Goal: Task Accomplishment & Management: Manage account settings

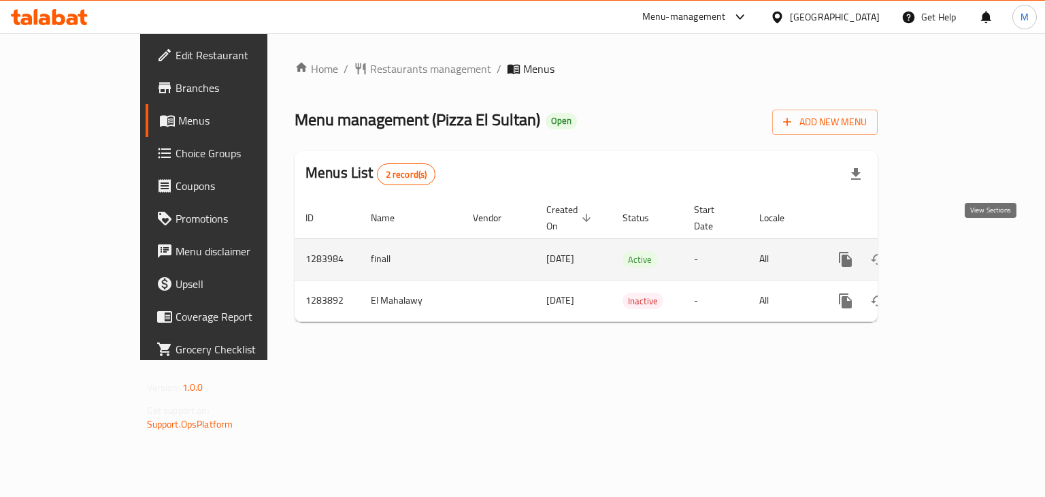
click at [952, 251] on icon "enhanced table" at bounding box center [943, 259] width 16 height 16
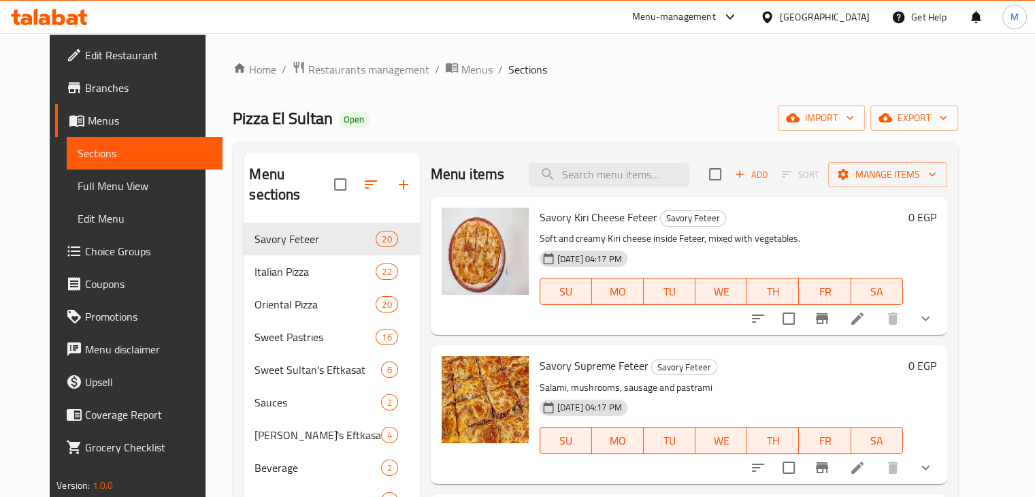
click at [596, 101] on div "Home / Restaurants management / Menus / Sections Pizza El Sultan Open import ex…" at bounding box center [595, 360] width 724 height 599
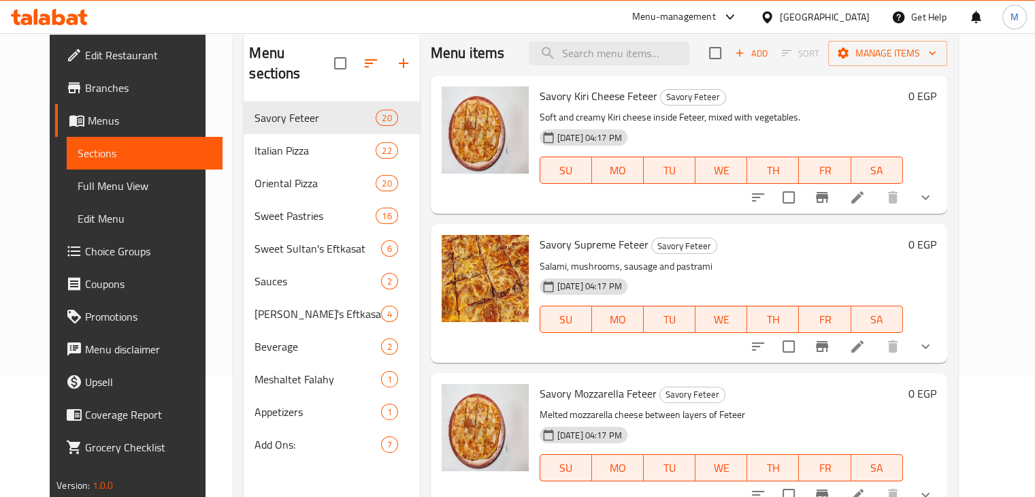
scroll to position [141, 0]
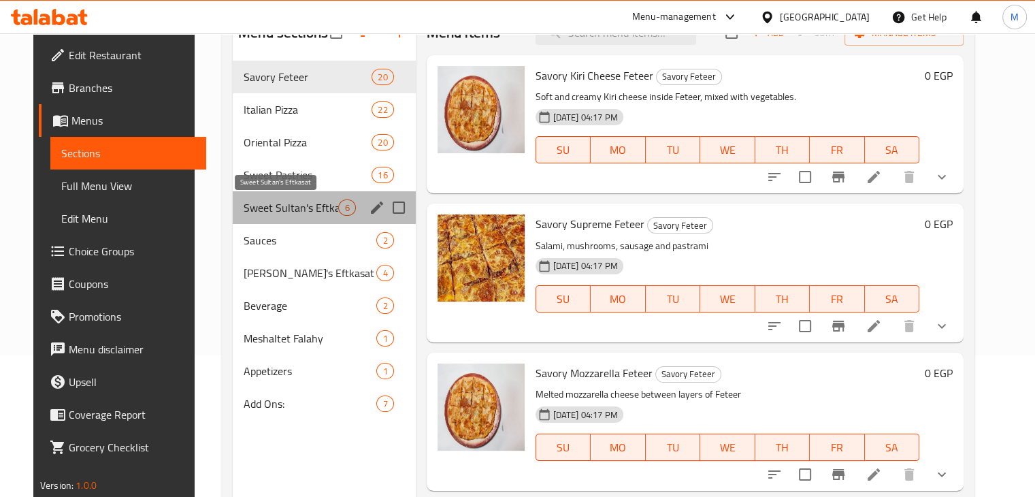
click at [301, 210] on span "Sweet Sultan's Eftkasat" at bounding box center [291, 207] width 95 height 16
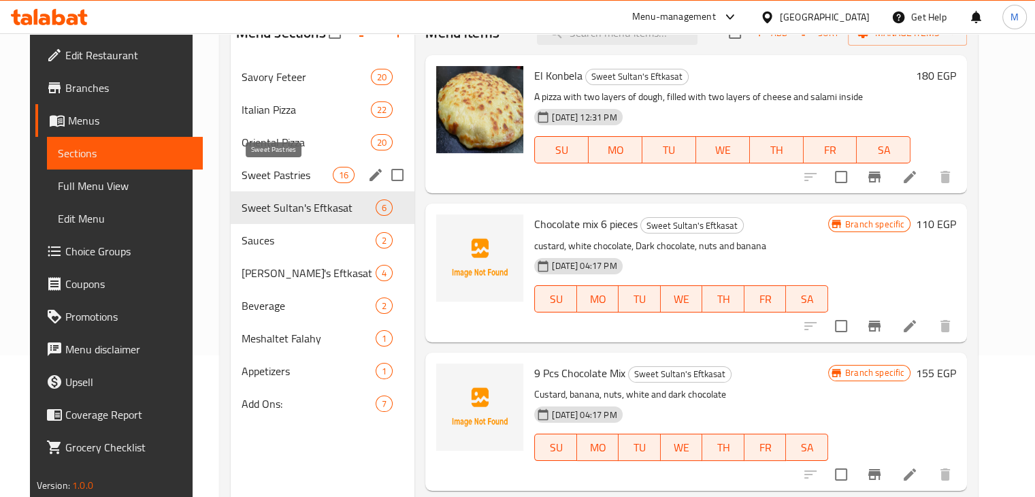
click at [298, 169] on span "Sweet Pastries" at bounding box center [286, 175] width 91 height 16
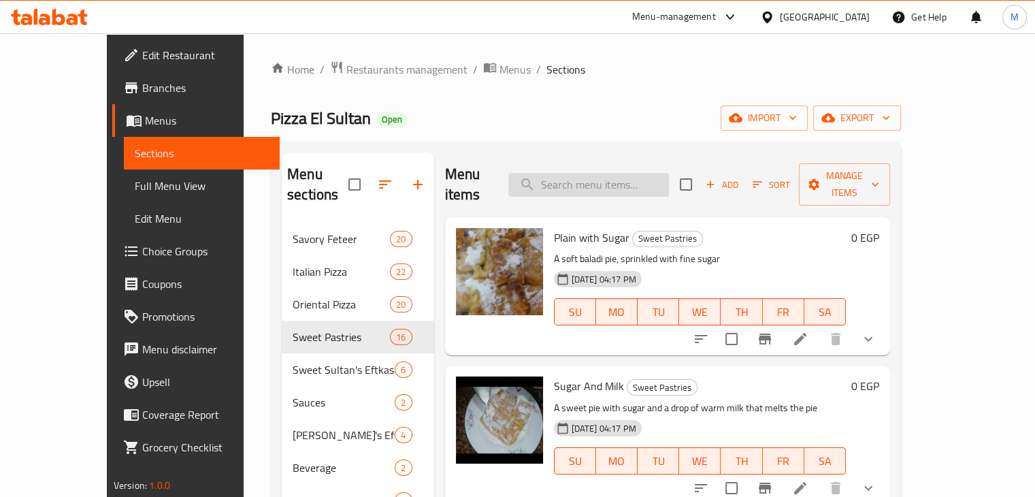
click at [626, 175] on input "search" at bounding box center [588, 185] width 161 height 24
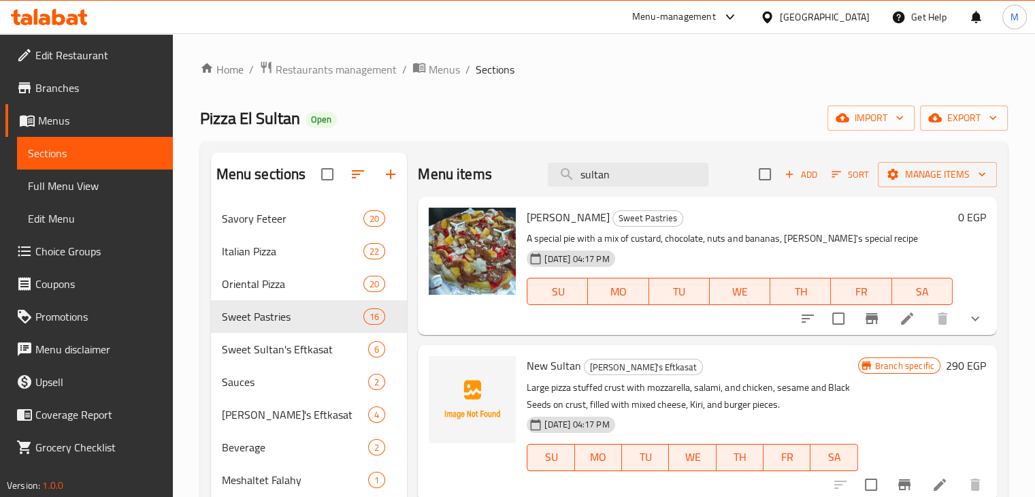
type input "sultan"
click at [973, 314] on icon "show more" at bounding box center [975, 318] width 16 height 16
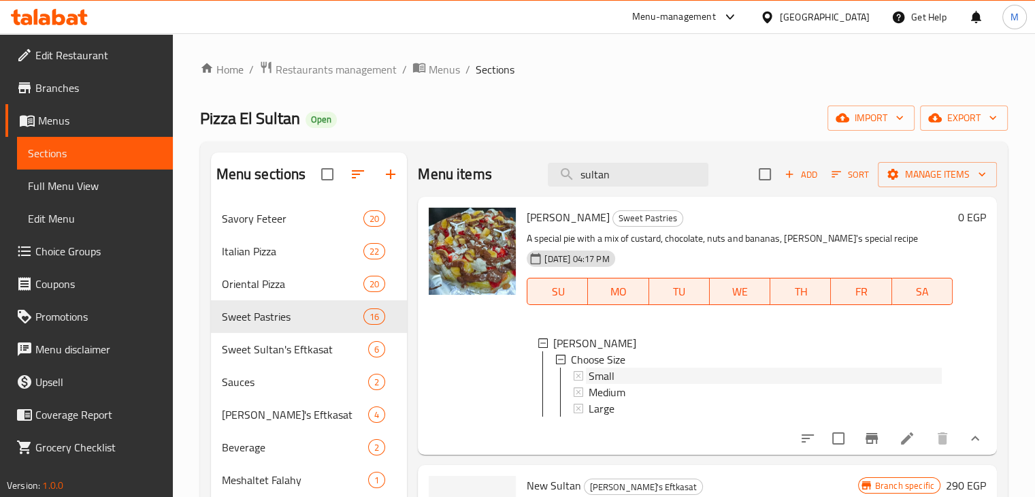
click at [670, 371] on div "Small" at bounding box center [764, 375] width 353 height 16
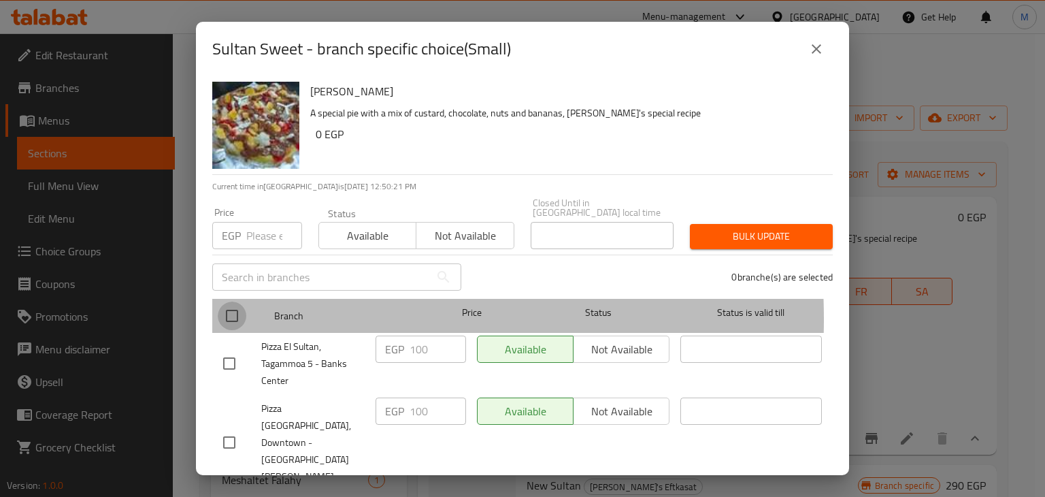
click at [223, 309] on input "checkbox" at bounding box center [232, 315] width 29 height 29
checkbox input "true"
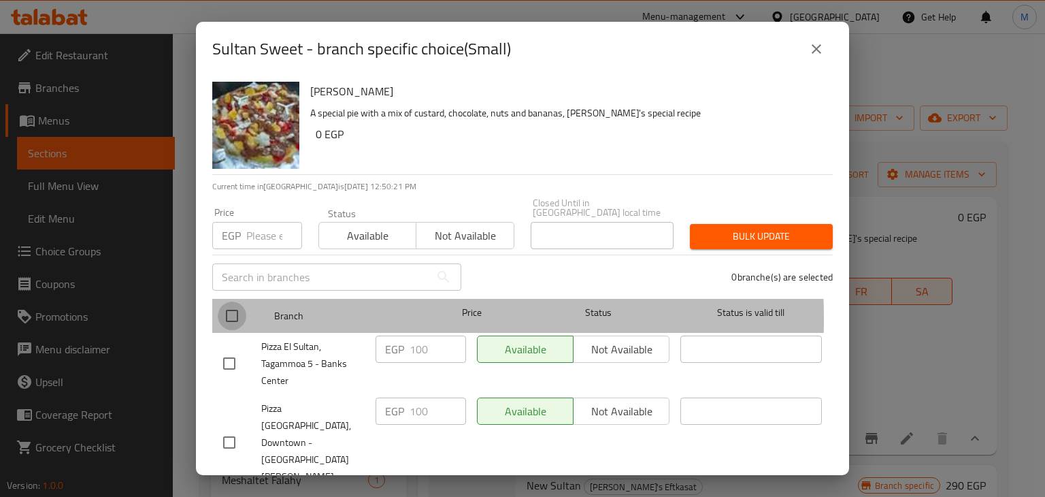
checkbox input "true"
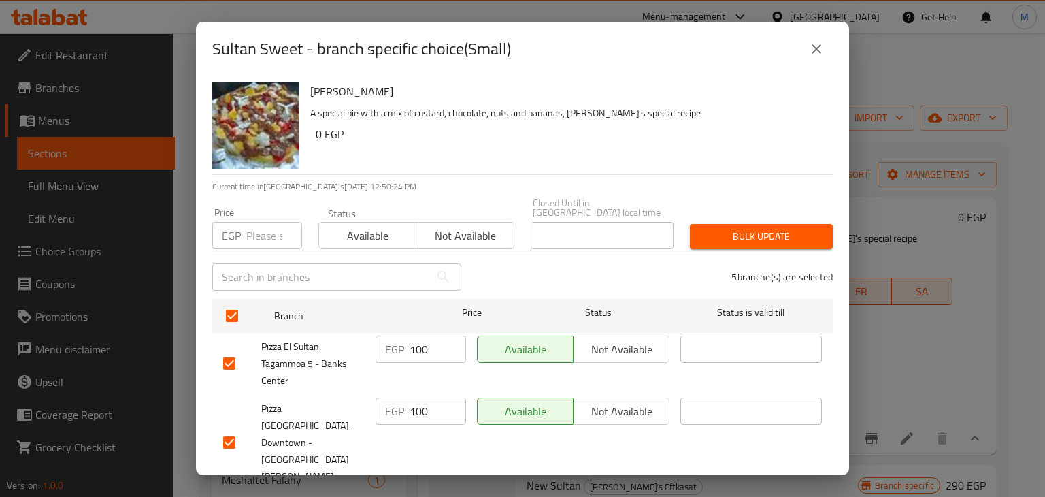
click at [248, 229] on input "number" at bounding box center [274, 235] width 56 height 27
type input "115"
click at [401, 240] on div "Status Available Not available" at bounding box center [416, 228] width 212 height 57
click at [378, 233] on span "Available" at bounding box center [367, 236] width 86 height 20
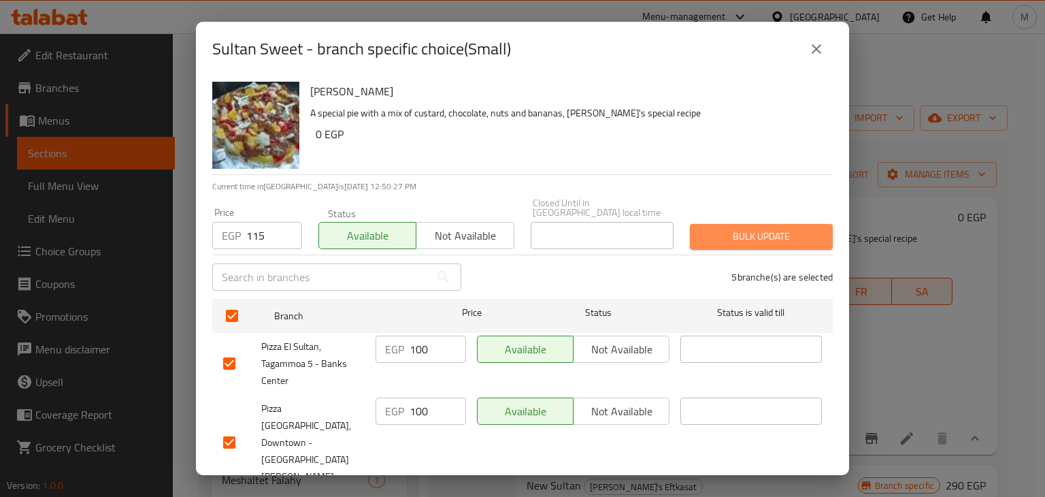
click at [774, 234] on span "Bulk update" at bounding box center [761, 236] width 121 height 17
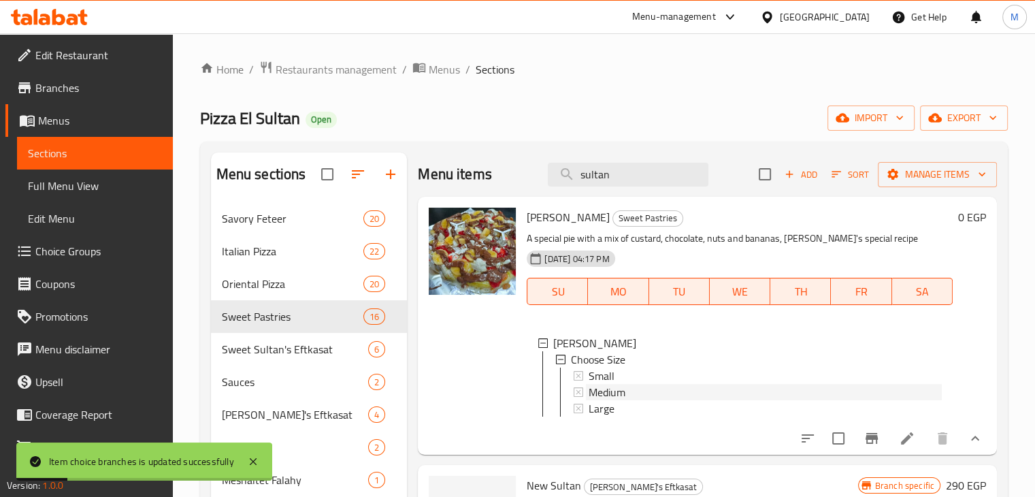
click at [707, 388] on div "Medium" at bounding box center [764, 392] width 353 height 16
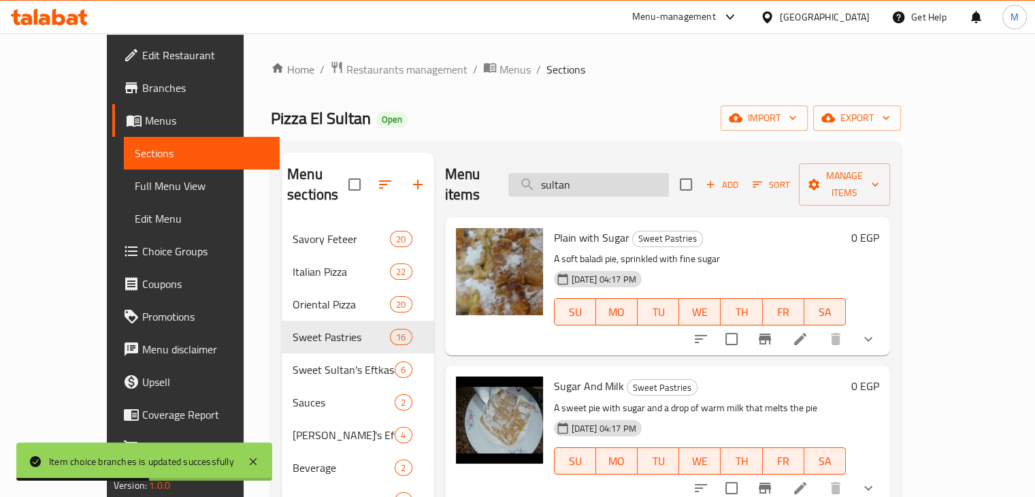
click at [630, 173] on input "sultan" at bounding box center [588, 185] width 161 height 24
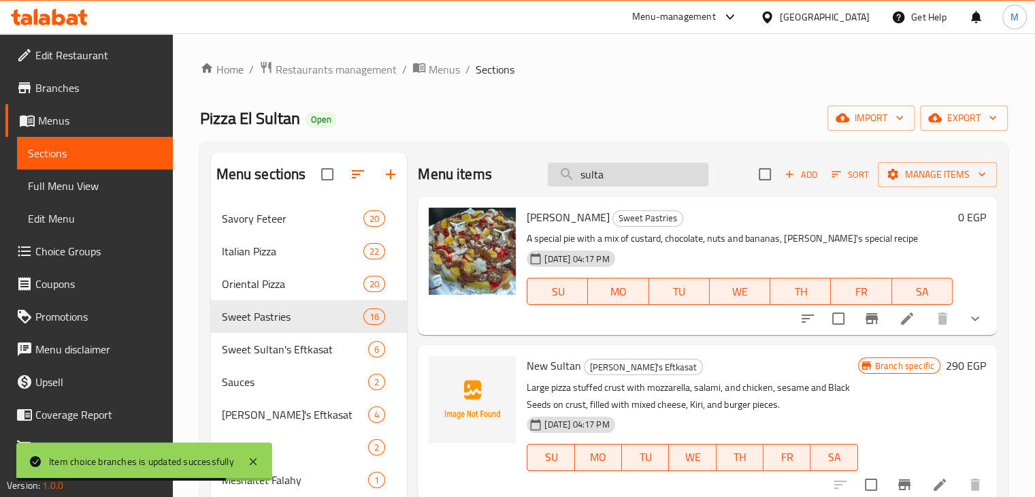
type input "sultan"
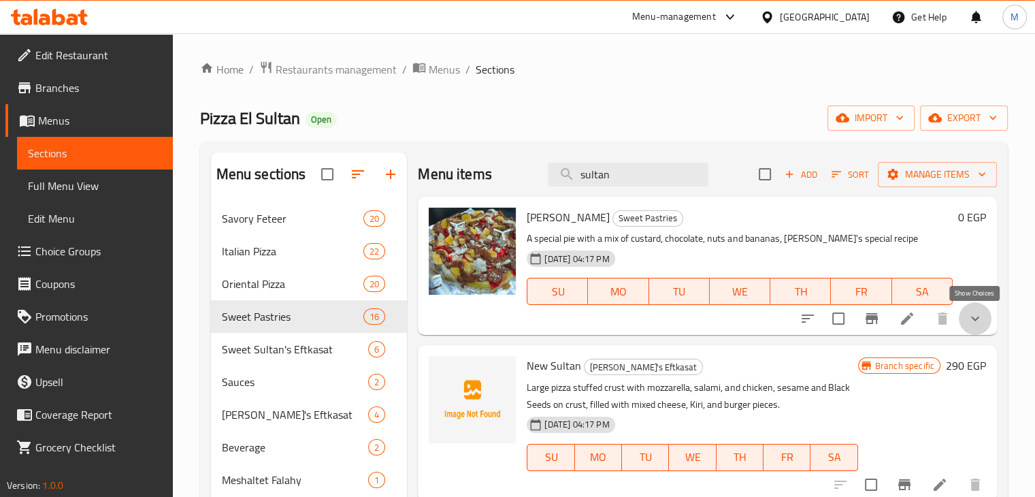
click at [979, 321] on icon "show more" at bounding box center [975, 318] width 16 height 16
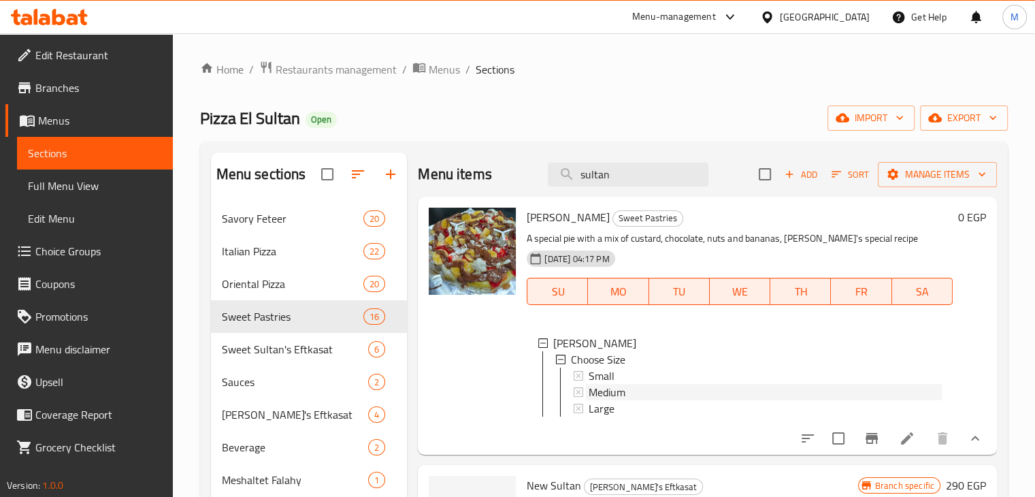
click at [662, 388] on div "Medium" at bounding box center [764, 392] width 353 height 16
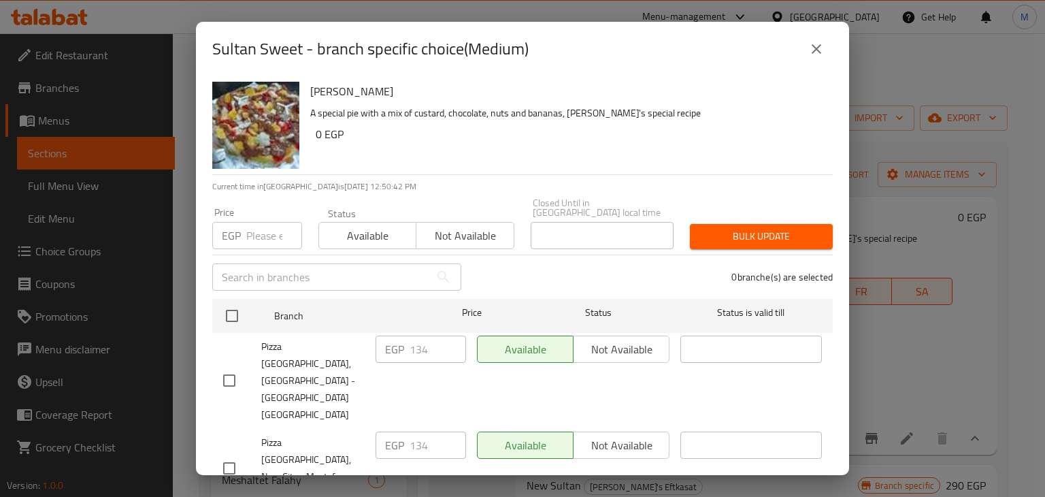
click at [217, 366] on input "checkbox" at bounding box center [229, 380] width 29 height 29
checkbox input "true"
click at [258, 225] on input "number" at bounding box center [274, 235] width 56 height 27
type input "155"
click at [362, 227] on span "Available" at bounding box center [367, 236] width 86 height 20
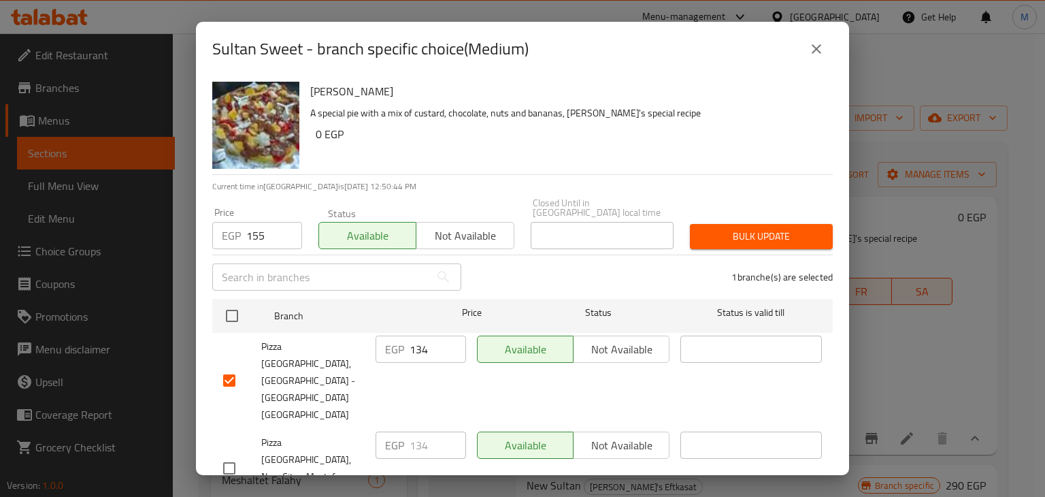
click at [727, 228] on span "Bulk update" at bounding box center [761, 236] width 121 height 17
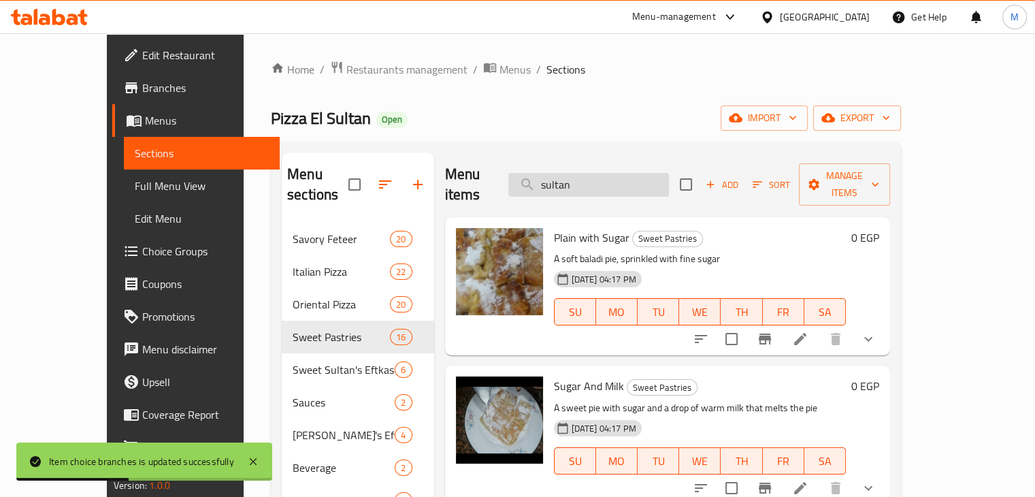
click at [669, 173] on input "sultan" at bounding box center [588, 185] width 161 height 24
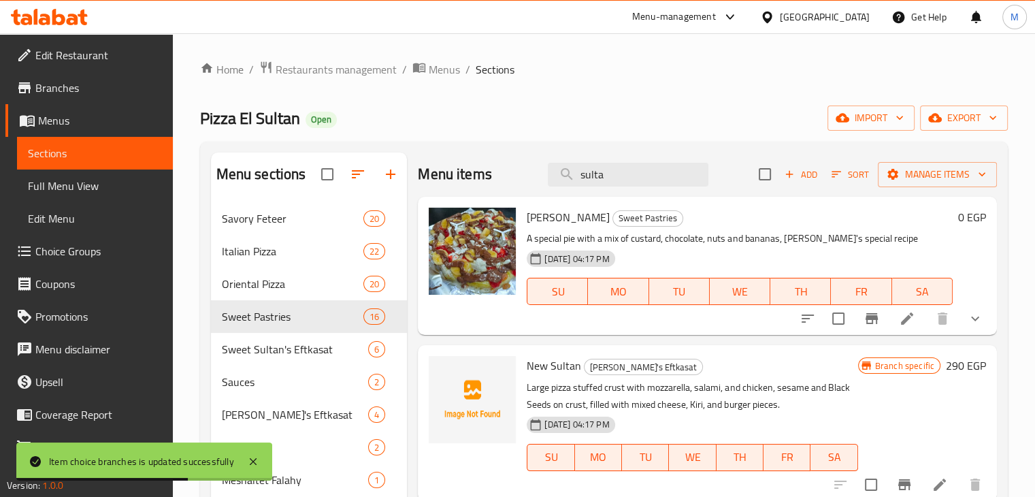
type input "sulta"
click at [984, 307] on button "show more" at bounding box center [974, 318] width 33 height 33
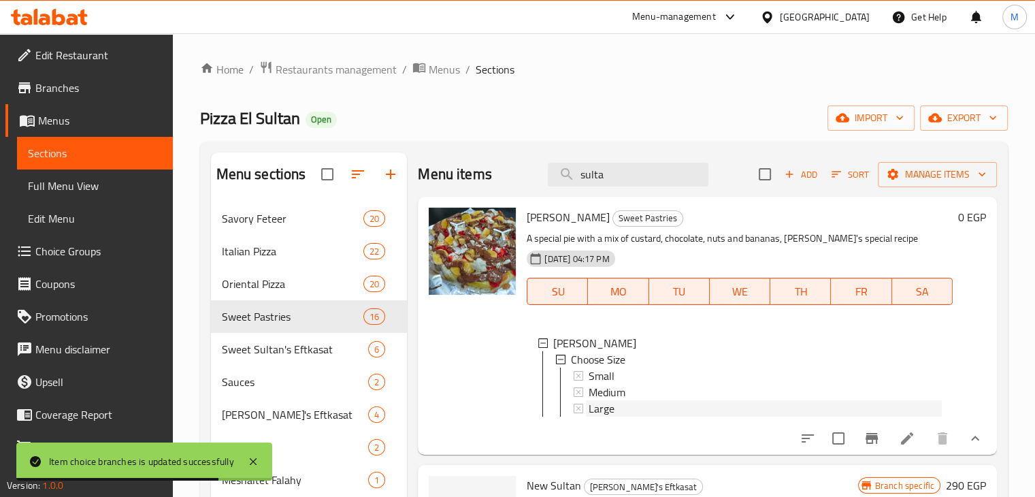
click at [680, 407] on div "Large" at bounding box center [764, 408] width 353 height 16
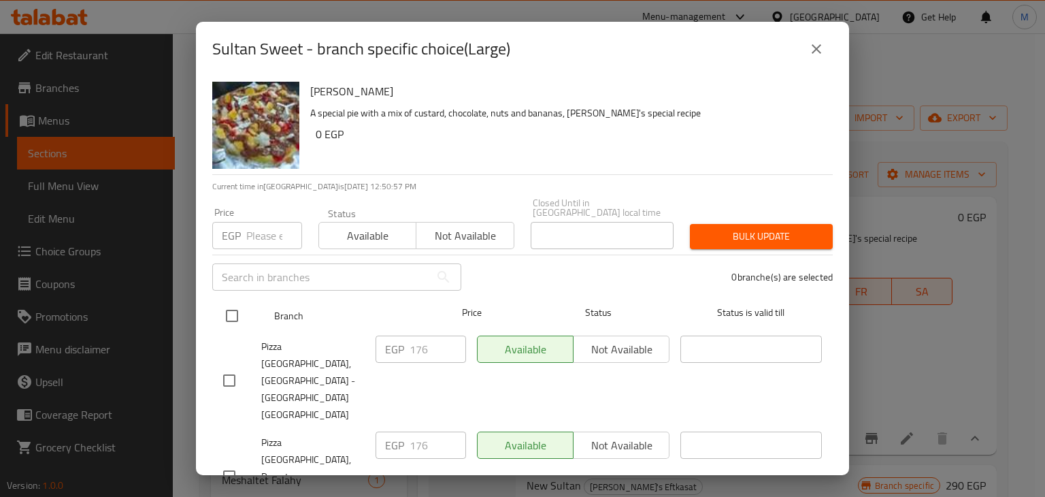
click at [230, 301] on input "checkbox" at bounding box center [232, 315] width 29 height 29
checkbox input "true"
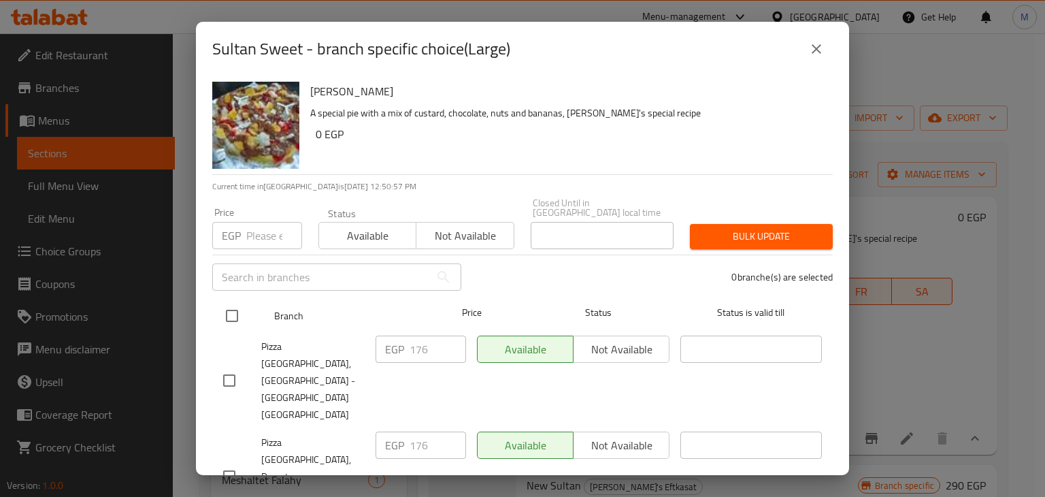
checkbox input "true"
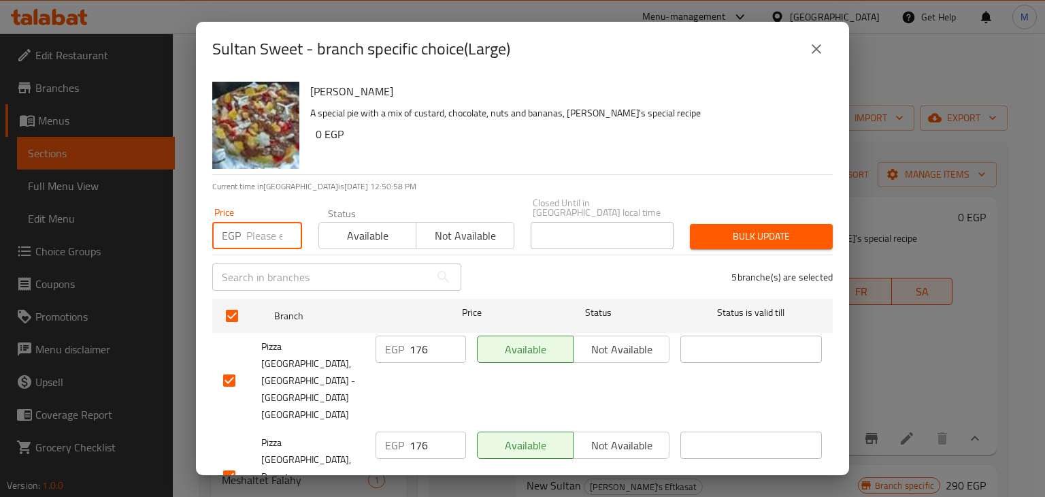
click at [255, 222] on input "number" at bounding box center [274, 235] width 56 height 27
type input "206"
click at [380, 231] on span "Available" at bounding box center [367, 236] width 86 height 20
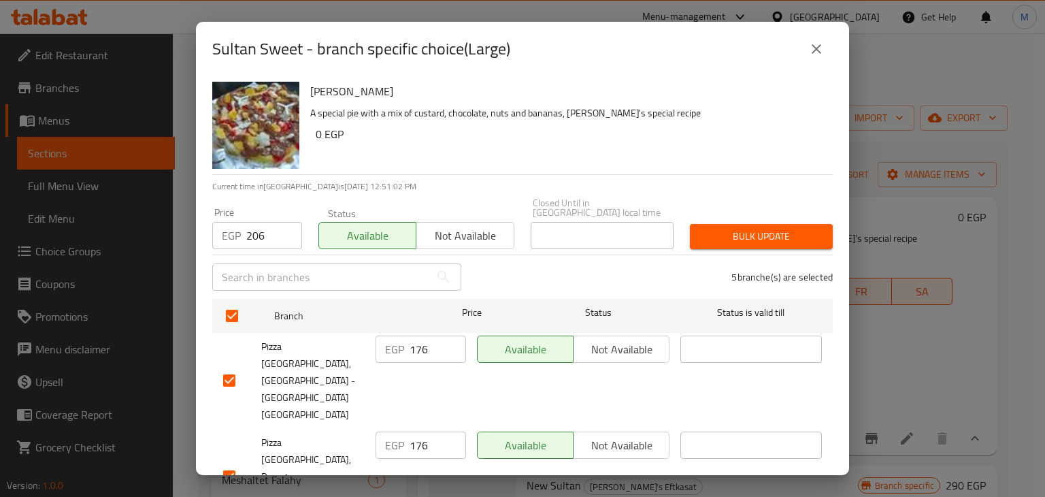
click at [793, 216] on div "Bulk update" at bounding box center [761, 236] width 159 height 41
click at [769, 228] on span "Bulk update" at bounding box center [761, 236] width 121 height 17
